Goal: Task Accomplishment & Management: Manage account settings

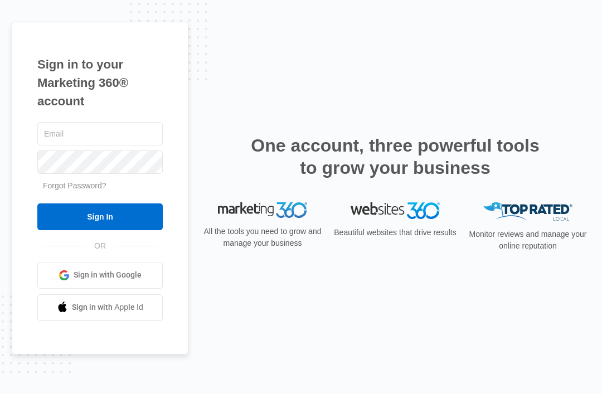
click at [75, 145] on input "text" at bounding box center [99, 133] width 125 height 23
type input "[EMAIL_ADDRESS][DOMAIN_NAME]"
click at [100, 230] on input "Sign In" at bounding box center [99, 216] width 125 height 27
click at [332, 345] on div "Sign in to your Marketing 360® account [EMAIL_ADDRESS][DOMAIN_NAME] Forgot Pass…" at bounding box center [301, 197] width 578 height 350
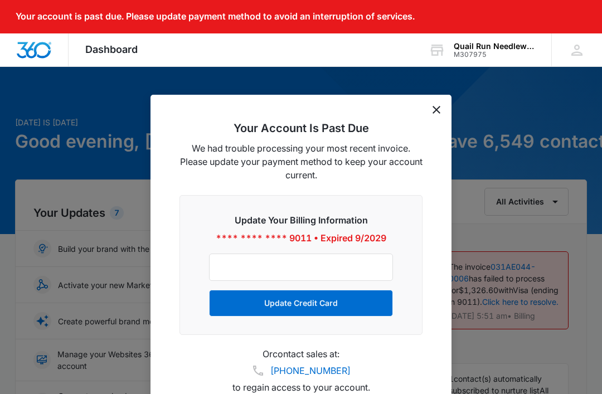
click at [500, 123] on div at bounding box center [301, 197] width 602 height 394
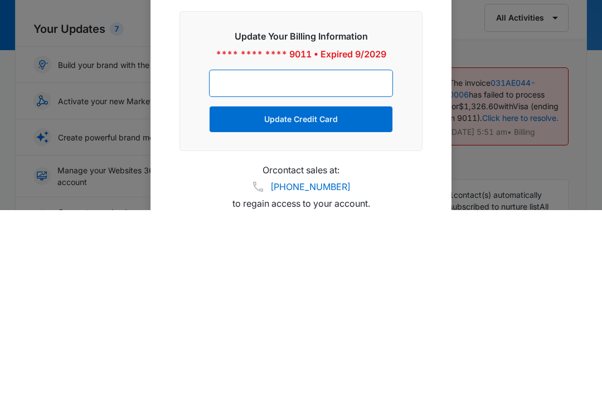
click at [470, 30] on div at bounding box center [301, 197] width 602 height 394
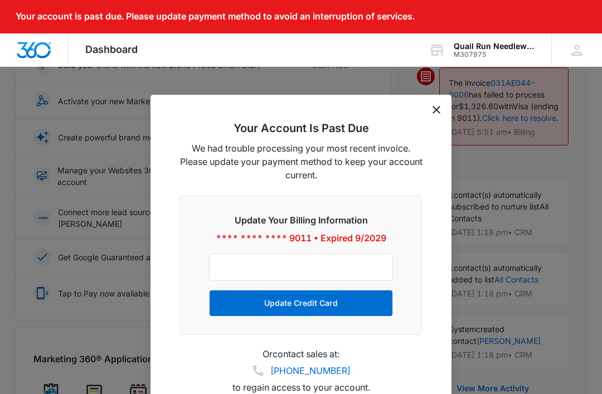
click at [438, 108] on icon "dismiss this dialog" at bounding box center [436, 110] width 8 height 8
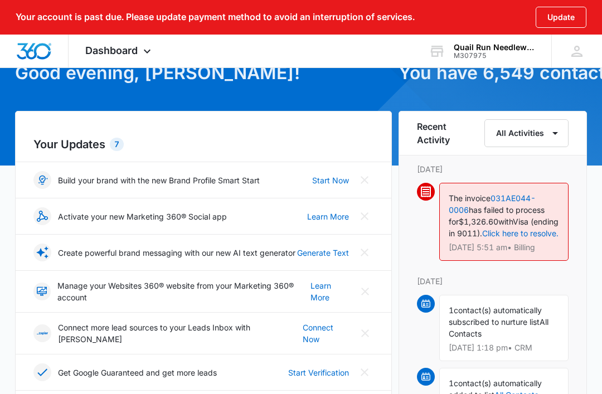
scroll to position [0, 0]
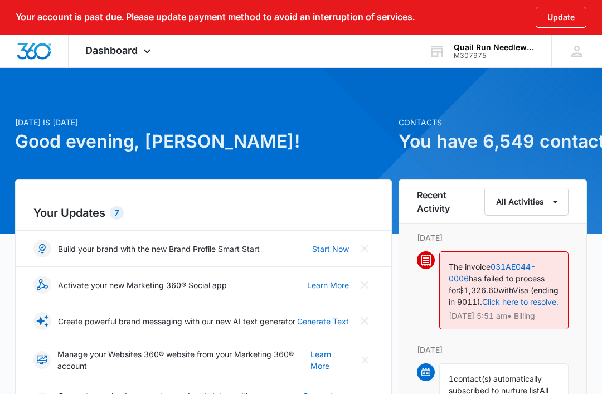
click at [580, 54] on div at bounding box center [576, 51] width 17 height 17
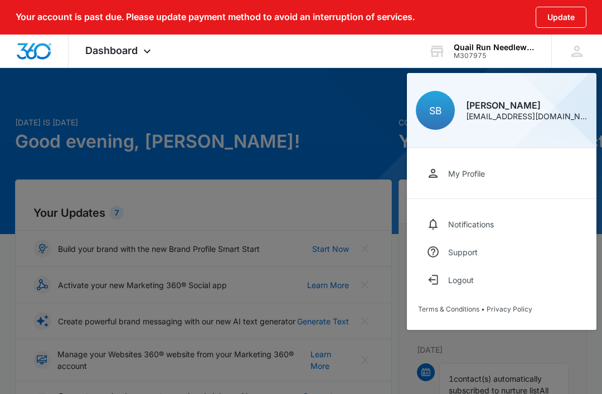
click at [374, 119] on div at bounding box center [301, 197] width 602 height 394
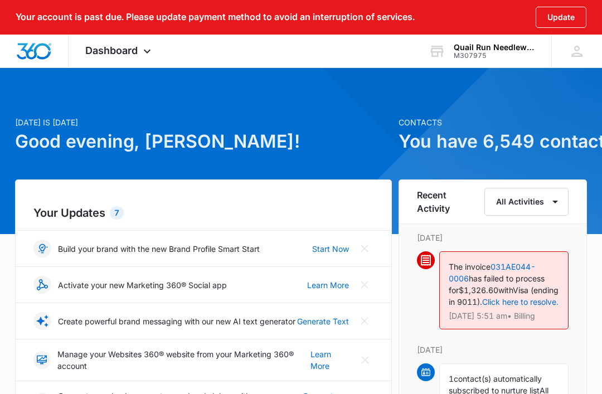
click at [480, 52] on div "M307975" at bounding box center [493, 56] width 81 height 8
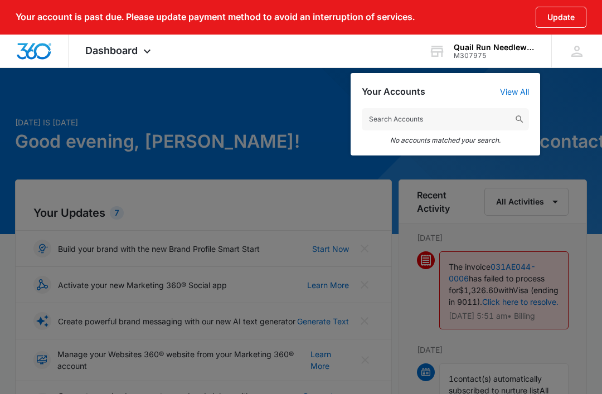
click at [316, 125] on div at bounding box center [301, 197] width 602 height 394
